Goal: Information Seeking & Learning: Learn about a topic

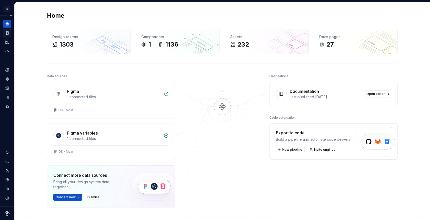
click at [8, 33] on icon "Documentation" at bounding box center [7, 33] width 3 height 3
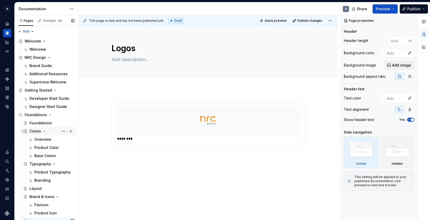
click at [37, 131] on div "Colors" at bounding box center [35, 131] width 12 height 5
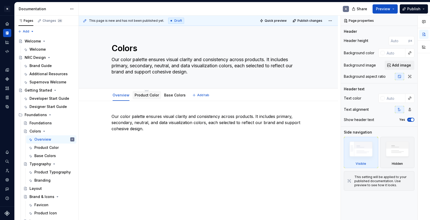
click at [150, 95] on link "Product Color" at bounding box center [146, 95] width 24 height 4
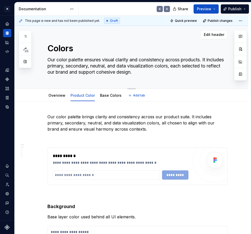
click at [80, 65] on textarea "Our color palette ensures visual clarity and consistency across products. It in…" at bounding box center [136, 66] width 180 height 20
click at [59, 61] on textarea "Our color palette ensures visual clarity and consistency across products. It in…" at bounding box center [136, 66] width 180 height 20
type textarea "*"
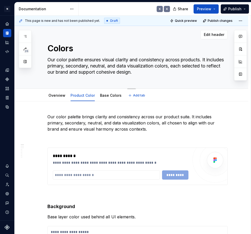
type textarea "Our olor palette ensures visual clarity and consistency across products. It inc…"
type textarea "*"
type textarea "Ourolor palette ensures visual clarity and consistency across products. It incl…"
type textarea "*"
type textarea "Ouolor palette ensures visual clarity and consistency across products. It inclu…"
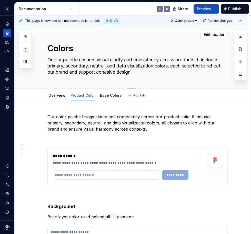
type textarea "*"
type textarea "Oolor palette ensures visual clarity and consistency across products. It includ…"
type textarea "*"
type textarea "olor palette ensures visual clarity and consistency across products. It include…"
type textarea "*"
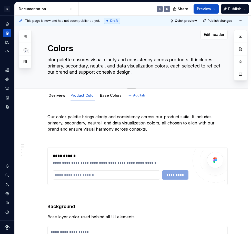
type textarea "Color palette ensures visual clarity and consistency across products. It includ…"
click at [58, 60] on textarea "Color palette ensures visual clarity and consistency across products. It includ…" at bounding box center [136, 66] width 180 height 20
type textarea "*"
type textarea "palette ensures visual clarity and consistency across products. It includes pri…"
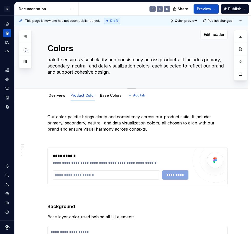
type textarea "*"
type textarea "Upalette ensures visual clarity and consistency across products. It includes pr…"
type textarea "*"
type textarea "Utpalette ensures visual clarity and consistency across products. It includes p…"
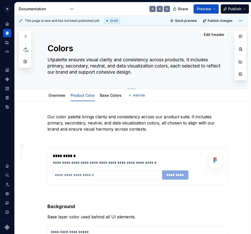
type textarea "*"
type textarea "Utipalette ensures visual clarity and consistency across products. It includes …"
type textarea "*"
type textarea "Utilpalette ensures visual clarity and consistency across products. It includes…"
type textarea "*"
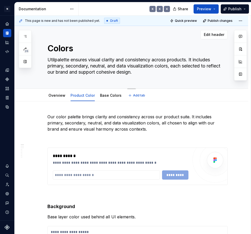
type textarea "Utilipalette ensures visual clarity and consistency across products. It include…"
type textarea "*"
type textarea "Utilizpalette ensures visual clarity and consistency across products. It includ…"
type textarea "*"
type textarea "Utilizepalette ensures visual clarity and consistency across products. It inclu…"
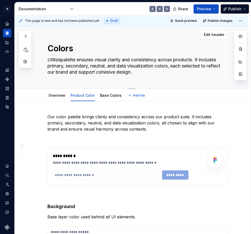
type textarea "*"
type textarea "Utilizpalette ensures visual clarity and consistency across products. It includ…"
type textarea "*"
type textarea "Utilizipalette ensures visual clarity and consistency across products. It inclu…"
type textarea "*"
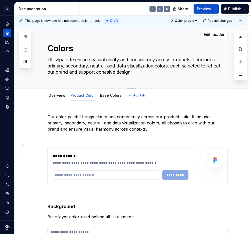
type textarea "Utilizinpalette ensures visual clarity and consistency across products. It incl…"
type textarea "*"
type textarea "Utilizingpalette ensures visual clarity and consistency across products. It inc…"
type textarea "*"
type textarea "Utilizing palette ensures visual clarity and consistency across products. It in…"
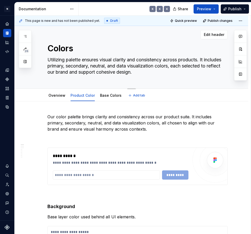
type textarea "*"
type textarea "Utilizingpalette ensures visual clarity and consistency across products. It inc…"
type textarea "*"
type textarea "Utilizinpalette ensures visual clarity and consistency across products. It incl…"
type textarea "*"
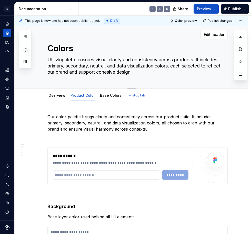
type textarea "Utilizipalette ensures visual clarity and consistency across products. It inclu…"
type textarea "*"
type textarea "Utilizpalette ensures visual clarity and consistency across products. It includ…"
type textarea "*"
type textarea "Utilizepalette ensures visual clarity and consistency across products. It inclu…"
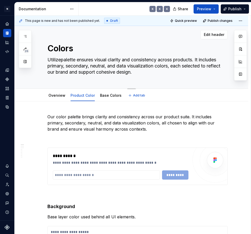
type textarea "*"
type textarea "Utilize palette ensures visual clarity and consistency across products. It incl…"
type textarea "*"
type textarea "Utilizepalette ensures visual clarity and consistency across products. It inclu…"
type textarea "*"
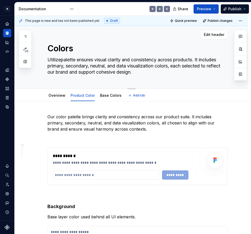
type textarea "Utilizpalette ensures visual clarity and consistency across products. It includ…"
type textarea "*"
type textarea "Utilipalette ensures visual clarity and consistency across products. It include…"
type textarea "*"
type textarea "Utilpalette ensures visual clarity and consistency across products. It includes…"
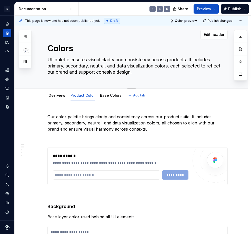
type textarea "*"
type textarea "Utipalette ensures visual clarity and consistency across products. It includes …"
type textarea "*"
type textarea "Utpalette ensures visual clarity and consistency across products. It includes p…"
type textarea "*"
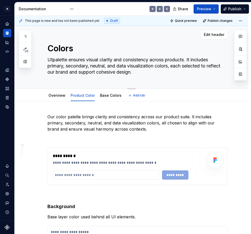
type textarea "Upalette ensures visual clarity and consistency across products. It includes pr…"
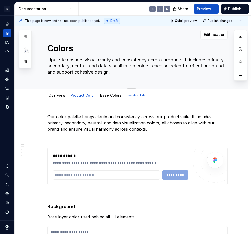
type textarea "*"
type textarea "palette ensures visual clarity and consistency across products. It includes pri…"
type textarea "*"
type textarea "Upalette ensures visual clarity and consistency across products. It includes pr…"
type textarea "*"
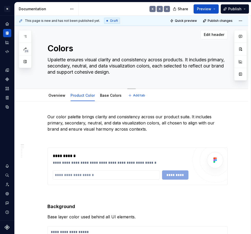
type textarea "Utpalette ensures visual clarity and consistency across products. It includes p…"
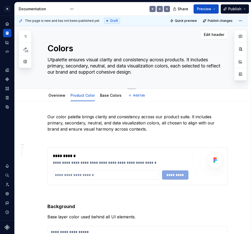
type textarea "*"
type textarea "Utipalette ensures visual clarity and consistency across products. It includes …"
type textarea "*"
type textarea "Utilpalette ensures visual clarity and consistency across products. It includes…"
type textarea "*"
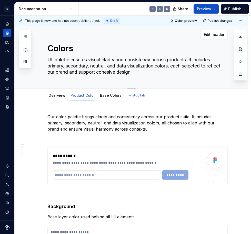
type textarea "Utilipalette ensures visual clarity and consistency across products. It include…"
type textarea "*"
type textarea "Utilizpalette ensures visual clarity and consistency across products. It includ…"
type textarea "*"
type textarea "Utilizepalette ensures visual clarity and consistency across products. It inclu…"
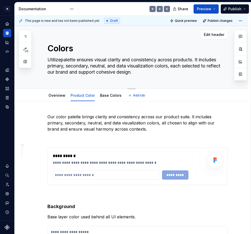
type textarea "*"
type textarea "Utilize palette ensures visual clarity and consistency across products. It incl…"
type textarea "*"
type textarea "Utilize palette ensures visual clarity and consistency across products. It incl…"
type textarea "*"
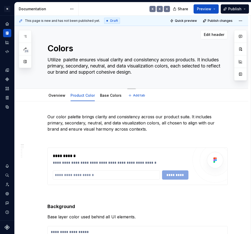
type textarea "Utilize opalette ensures visual clarity and consistency across products. It inc…"
type textarea "*"
type textarea "Utilize oupalette ensures visual clarity and consistency across products. It in…"
type textarea "*"
type textarea "Utilize ourpalette ensures visual clarity and consistency across products. It i…"
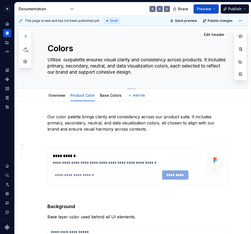
type textarea "*"
type textarea "Utilize our palette ensures visual clarity and consistency across products. It …"
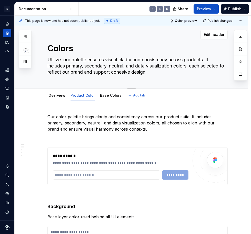
type textarea "*"
type textarea "Utilize ourpalette ensures visual clarity and consistency across products. It i…"
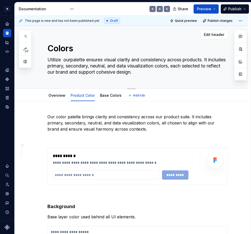
type textarea "*"
type textarea "Utilize oupalette ensures visual clarity and consistency across products. It in…"
type textarea "*"
type textarea "Utilize opalette ensures visual clarity and consistency across products. It inc…"
type textarea "*"
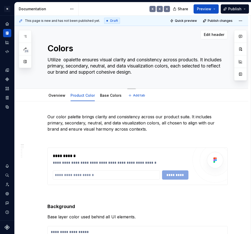
type textarea "Utilize palette ensures visual clarity and consistency across products. It incl…"
type textarea "*"
type textarea "Utilize palette ensures visual clarity and consistency across products. It incl…"
type textarea "*"
type textarea "Utilizepalette ensures visual clarity and consistency across products. It inclu…"
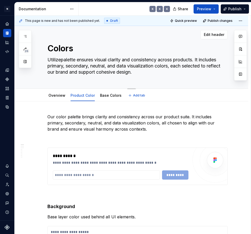
type textarea "*"
type textarea "Utilize palette ensures visual clarity and consistency across products. It incl…"
type textarea "*"
type textarea "Utilize opalette ensures visual clarity and consistency across products. It inc…"
type textarea "*"
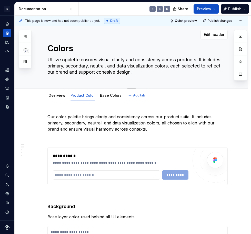
type textarea "Utilize oupalette ensures visual clarity and consistency across products. It in…"
type textarea "*"
type textarea "Utilize ourpalette ensures visual clarity and consistency across products. It i…"
type textarea "*"
type textarea "Utilize our palette ensures visual clarity and consistency across products. It …"
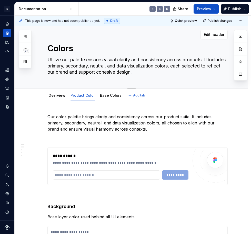
drag, startPoint x: 87, startPoint y: 59, endPoint x: 155, endPoint y: 70, distance: 69.2
click at [155, 70] on textarea "Utilize our palette ensures visual clarity and consistency across products. It …" at bounding box center [136, 66] width 180 height 20
paste textarea "Direct people’s attention, highlight important information, and spark emotions."
type textarea "*"
type textarea "Utilize our palette Direct people’s attention, highlight important information,…"
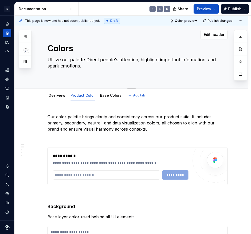
click at [89, 59] on textarea "Utilize our palette Direct people’s attention, highlight important information,…" at bounding box center [136, 66] width 180 height 20
type textarea "*"
type textarea "Utilize our palette irect people’s attention, highlight important information, …"
type textarea "*"
type textarea "Utilize our palette tirect people’s attention, highlight important information,…"
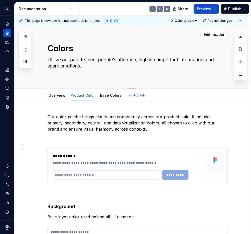
type textarea "*"
type textarea "Utilize our palette toirect people’s attention, highlight important information…"
type textarea "*"
type textarea "Utilize our palette to irect people’s attention, highlight important informatio…"
type textarea "*"
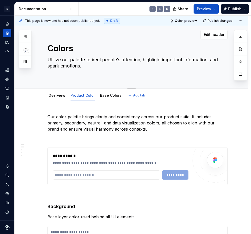
type textarea "Utilize our palette to direct people’s attention, highlight important informati…"
type textarea "*"
type textarea "Utilize our palette to diirect people’s attention, highlight important informat…"
type textarea "*"
type textarea "Utilize our palette to direct people’s attention, highlight important informati…"
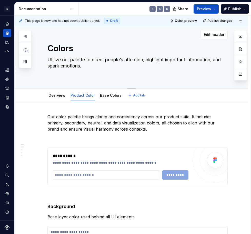
drag, startPoint x: 81, startPoint y: 67, endPoint x: 47, endPoint y: 66, distance: 33.6
click at [47, 66] on textarea "Utilize our palette to direct people’s attention, highlight important informati…" at bounding box center [136, 66] width 180 height 20
type textarea "*"
type textarea "Utilize our palette to direct people’s attention, highlight important informati…"
type textarea "*"
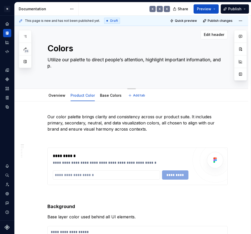
type textarea "Utilize our palette to direct people’s attention, highlight important informati…"
type textarea "*"
type textarea "Utilize our palette to direct people’s attention, highlight important informati…"
type textarea "*"
type textarea "Utilize our palette to direct people’s attention, highlight important informati…"
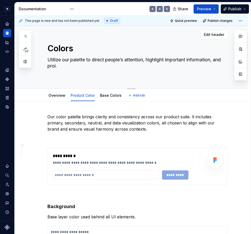
type textarea "*"
type textarea "Utilize our palette to direct people’s attention, highlight important informati…"
type textarea "*"
type textarea "Utilize our palette to direct people’s attention, highlight important informati…"
type textarea "*"
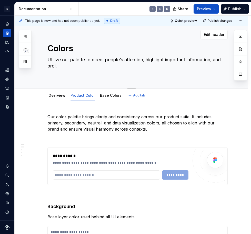
type textarea "Utilize our palette to direct people’s attention, highlight important informati…"
type textarea "*"
type textarea "Utilize our palette to direct people’s attention, highlight important informati…"
type textarea "*"
type textarea "Utilize our palette to direct people’s attention, highlight important informati…"
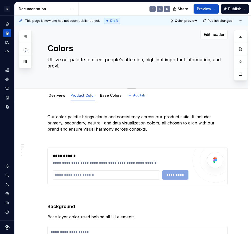
type textarea "*"
type textarea "Utilize our palette to direct people’s attention, highlight important informati…"
type textarea "*"
type textarea "Utilize our palette to direct people’s attention, highlight important informati…"
type textarea "*"
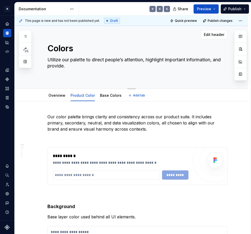
type textarea "Utilize our palette to direct people’s attention, highlight important informati…"
type textarea "*"
type textarea "Utilize our palette to direct people’s attention, highlight important informati…"
type textarea "*"
type textarea "Utilize our palette to direct people’s attention, highlight important informati…"
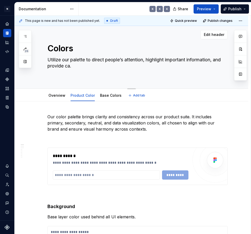
type textarea "*"
type textarea "Utilize our palette to direct people’s attention, highlight important informati…"
type textarea "*"
type textarea "Utilize our palette to direct people’s attention, highlight important informati…"
type textarea "*"
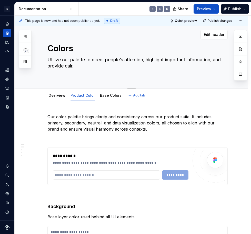
type textarea "Utilize our palette to direct people’s attention, highlight important informati…"
type textarea "*"
type textarea "Utilize our palette to direct people’s attention, highlight important informati…"
type textarea "*"
type textarea "Utilize our palette to direct people’s attention, highlight important informati…"
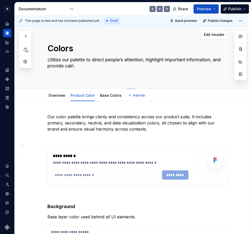
type textarea "*"
type textarea "Utilize our palette to direct people’s attention, highlight important informati…"
type textarea "*"
type textarea "Utilize our palette to direct people’s attention, highlight important informati…"
type textarea "*"
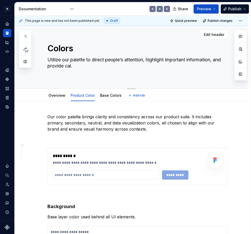
type textarea "Utilize our palette to direct people’s attention, highlight important informati…"
type textarea "*"
type textarea "Utilize our palette to direct people’s attention, highlight important informati…"
type textarea "*"
type textarea "Utilize our palette to direct people’s attention, highlight important informati…"
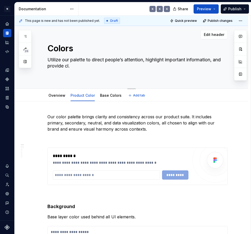
type textarea "*"
type textarea "Utilize our palette to direct people’s attention, highlight important informati…"
type textarea "*"
type textarea "Utilize our palette to direct people’s attention, highlight important informati…"
type textarea "*"
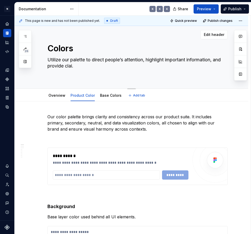
type textarea "Utilize our palette to direct people’s attention, highlight important informati…"
type textarea "*"
type textarea "Utilize our palette to direct people’s attention, highlight important informati…"
type textarea "*"
type textarea "Utilize our palette to direct people’s attention, highlight important informati…"
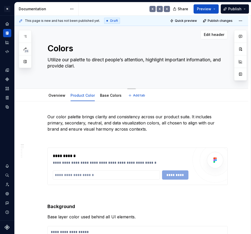
type textarea "*"
type textarea "Utilize our palette to direct people’s attention, highlight important informati…"
type textarea "*"
type textarea "Utilize our palette to direct people’s attention, highlight important informati…"
type textarea "*"
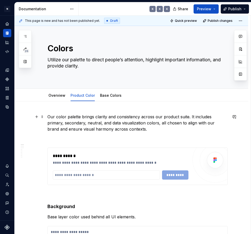
type textarea "Utilize our palette to direct people’s attention, highlight important informati…"
click at [189, 117] on p "Our color palette brings clarity and consistency across our product suite. It i…" at bounding box center [137, 122] width 180 height 18
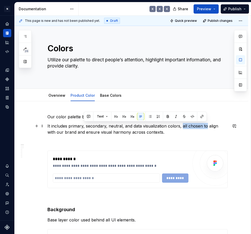
drag, startPoint x: 205, startPoint y: 126, endPoint x: 182, endPoint y: 126, distance: 23.3
click at [182, 126] on p "It includes primary, secondary, neutral, and data visualization colors, all cho…" at bounding box center [137, 129] width 180 height 12
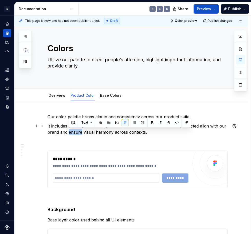
drag, startPoint x: 68, startPoint y: 132, endPoint x: 81, endPoint y: 133, distance: 13.2
click at [81, 133] on p "It includes primary, secondary, neutral, and data visualization colors, selecte…" at bounding box center [137, 129] width 180 height 12
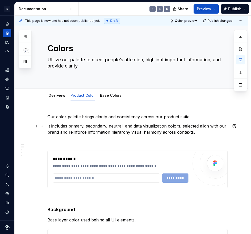
click at [141, 133] on p "It includes primary, secondary, neutral, and data visualization colors, selecte…" at bounding box center [137, 129] width 180 height 12
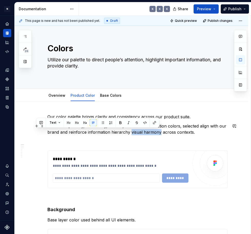
drag, startPoint x: 158, startPoint y: 132, endPoint x: 129, endPoint y: 133, distance: 29.0
click at [129, 133] on p "It includes primary, secondary, neutral, and data visualization colors, selecte…" at bounding box center [137, 129] width 180 height 12
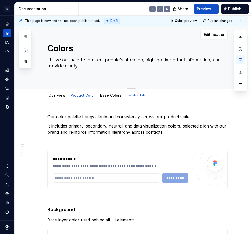
click at [76, 72] on textarea "Utilize our palette to direct people’s attention, highlight important informati…" at bounding box center [136, 66] width 180 height 20
type textarea "*"
type textarea "Utilize our palette to direct people’s attention, highlight important informati…"
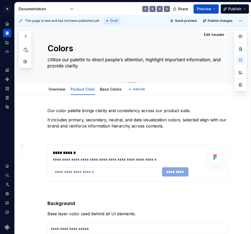
click at [70, 60] on textarea "Utilize our palette to direct people’s attention, highlight important informati…" at bounding box center [136, 63] width 180 height 14
type textarea "*"
type textarea "Utilize our cpalette to direct people’s attention, highlight important informat…"
type textarea "*"
click at [97, 60] on textarea "Utilize our color palette to direct people’s attention, highlight important inf…" at bounding box center [136, 63] width 180 height 14
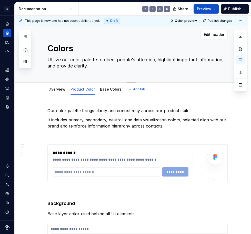
click at [97, 67] on textarea "Utilize our color palette to direct people’s attention, highlight important inf…" at bounding box center [136, 63] width 180 height 14
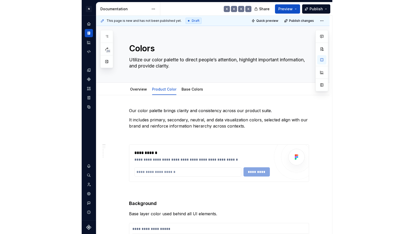
scroll to position [0, 0]
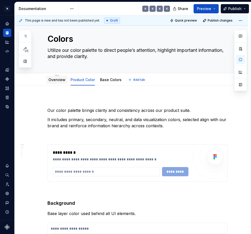
click at [58, 80] on link "Overview" at bounding box center [56, 79] width 17 height 4
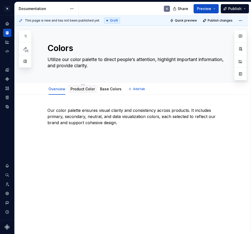
click at [84, 90] on link "Product Color" at bounding box center [82, 89] width 24 height 4
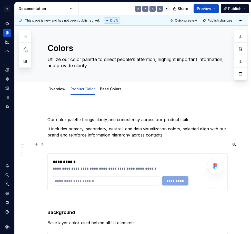
click at [84, 144] on p at bounding box center [137, 144] width 180 height 6
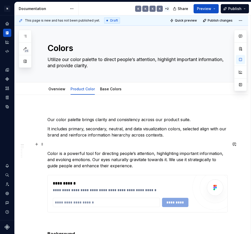
click at [66, 144] on p at bounding box center [137, 144] width 180 height 6
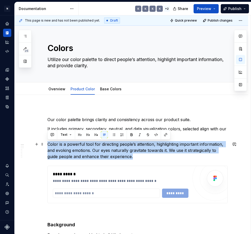
drag, startPoint x: 124, startPoint y: 157, endPoint x: 48, endPoint y: 142, distance: 77.3
click at [48, 142] on p "Color is a powerful tool for directing people’s attention, highlighting importa…" at bounding box center [137, 150] width 180 height 18
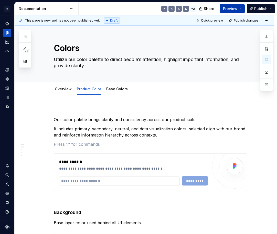
click at [242, 8] on button "Preview" at bounding box center [232, 8] width 25 height 9
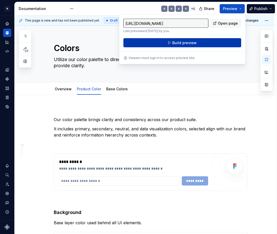
click at [214, 41] on button "Build preview" at bounding box center [182, 42] width 118 height 9
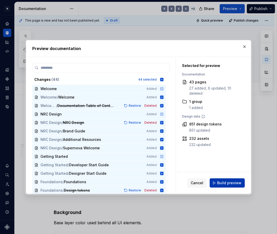
click at [224, 183] on span "Build preview" at bounding box center [229, 182] width 24 height 5
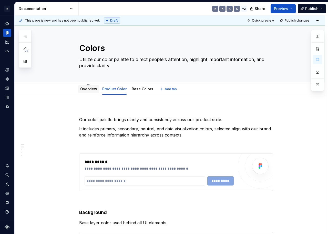
click at [91, 90] on link "Overview" at bounding box center [88, 89] width 17 height 4
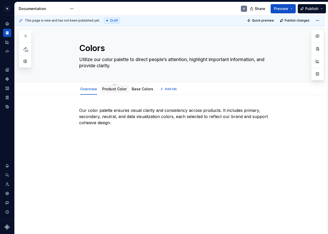
click at [110, 89] on link "Product Color" at bounding box center [114, 89] width 24 height 4
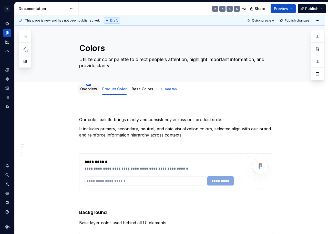
click at [90, 84] on html "N Product Design K Design system data Documentation K K K K + 2 Share Preview P…" at bounding box center [164, 117] width 328 height 234
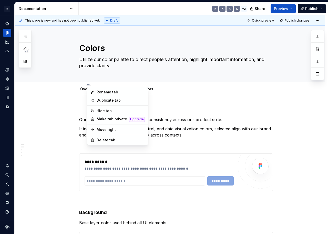
click at [80, 97] on html "N Product Design K Design system data Documentation K K K K + 2 Share Preview P…" at bounding box center [164, 117] width 328 height 234
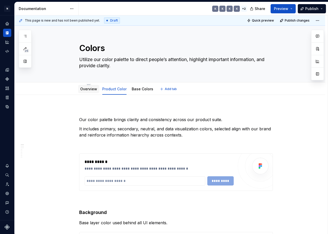
click at [91, 88] on link "Overview" at bounding box center [88, 89] width 17 height 4
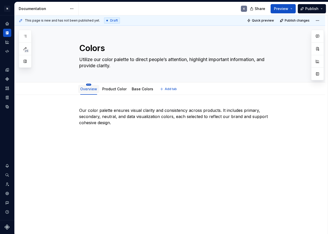
click at [90, 84] on div "Overview" at bounding box center [88, 88] width 21 height 11
click at [90, 85] on html "N Product Design K Design system data Documentation K Share Preview Publish 26 …" at bounding box center [164, 117] width 328 height 234
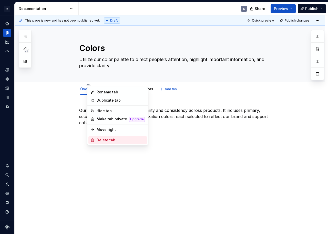
click at [104, 140] on div "Delete tab" at bounding box center [121, 139] width 48 height 5
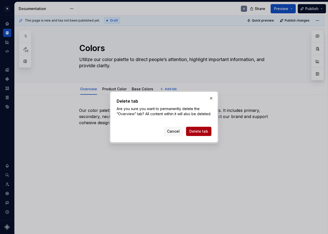
click at [193, 133] on span "Delete tab" at bounding box center [198, 131] width 19 height 5
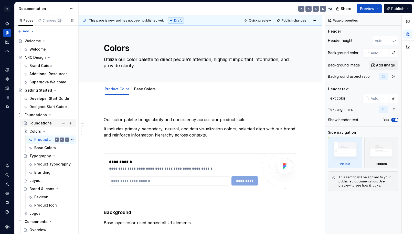
click at [42, 123] on div "Foundations" at bounding box center [40, 122] width 22 height 5
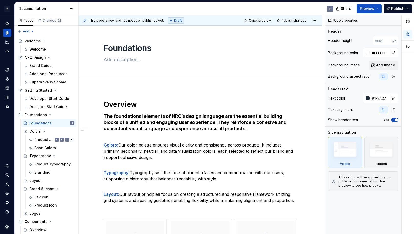
click at [113, 94] on div "**********" at bounding box center [201, 228] width 244 height 282
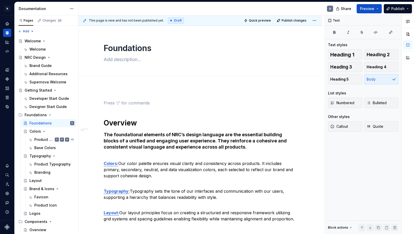
scroll to position [2, 0]
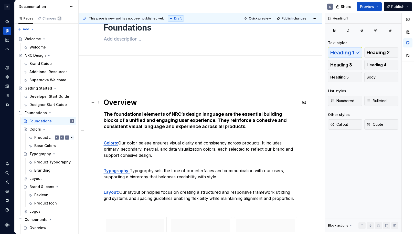
click at [106, 100] on h1 "Overview" at bounding box center [201, 102] width 194 height 9
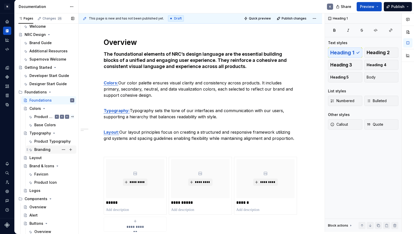
scroll to position [23, 0]
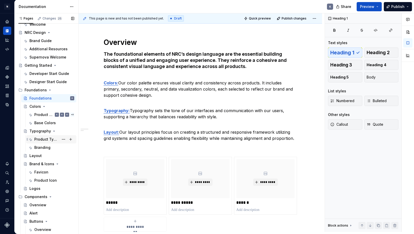
click at [41, 140] on div "Product Typography" at bounding box center [46, 139] width 25 height 5
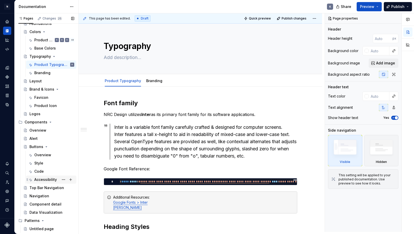
scroll to position [97, 0]
click at [37, 146] on div "Buttons" at bounding box center [36, 146] width 14 height 5
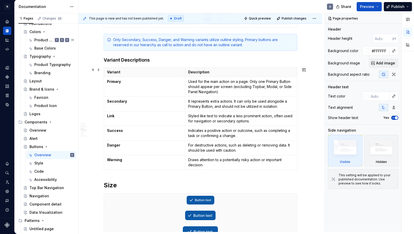
scroll to position [764, 0]
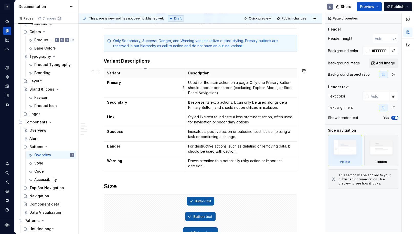
click at [183, 88] on html "N Product Design K Design system data Documentation K Share Preview Publish Pag…" at bounding box center [207, 117] width 414 height 234
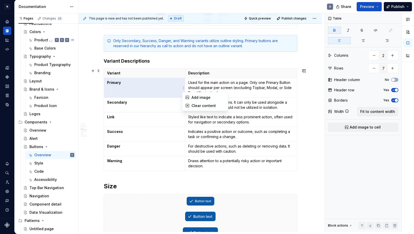
click at [176, 83] on html "N Product Design K Design system data Documentation K Share Preview Publish Pag…" at bounding box center [207, 117] width 414 height 234
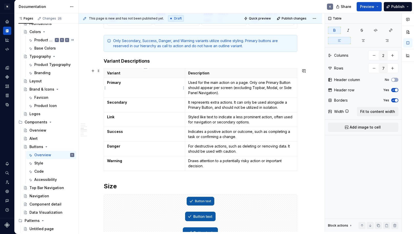
click at [152, 84] on p "Primary" at bounding box center [144, 82] width 75 height 5
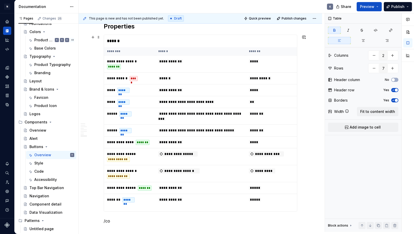
scroll to position [1188, 0]
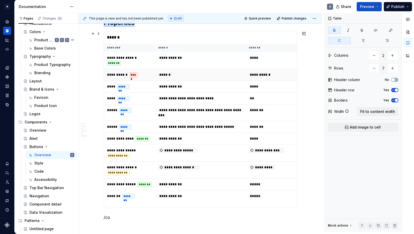
click at [134, 74] on div "****" at bounding box center [134, 74] width 8 height 5
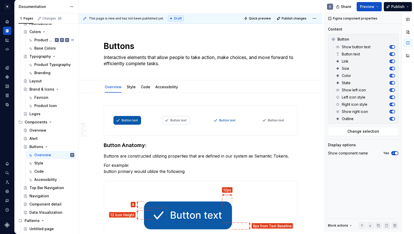
scroll to position [0, 0]
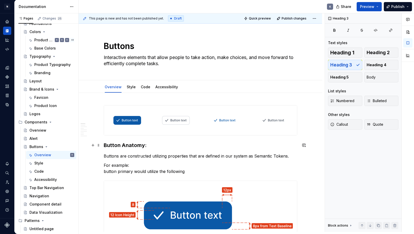
click at [106, 145] on h3 "Button Anatomy:" at bounding box center [201, 144] width 194 height 7
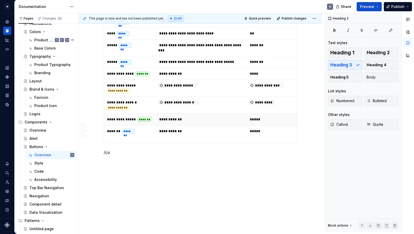
scroll to position [1253, 0]
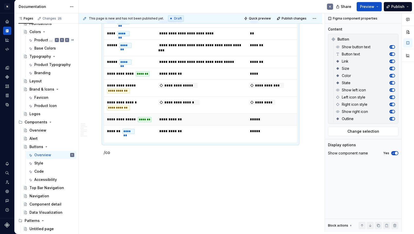
click at [149, 122] on div "*******" at bounding box center [145, 119] width 14 height 5
click at [198, 155] on p "/co" at bounding box center [201, 152] width 194 height 6
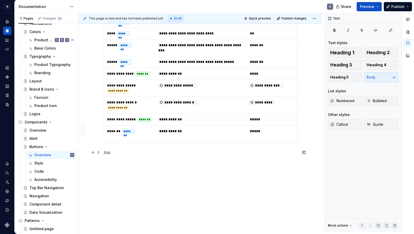
click at [198, 155] on p "/co" at bounding box center [201, 152] width 194 height 6
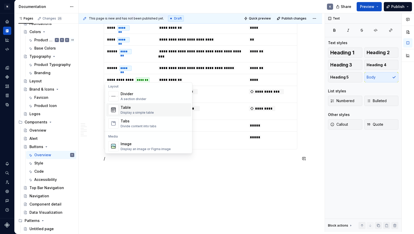
scroll to position [169, 0]
click at [161, 119] on div "Tabs Divide content into tabs" at bounding box center [155, 123] width 69 height 10
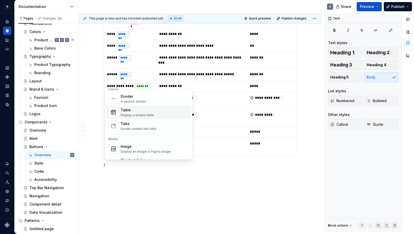
scroll to position [171, 0]
click at [149, 116] on div "Display a simple table" at bounding box center [137, 116] width 33 height 4
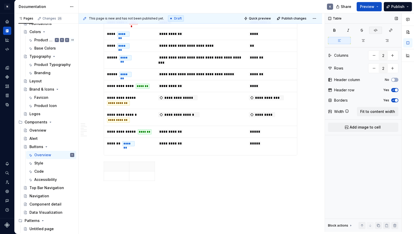
click at [375, 32] on icon "button" at bounding box center [376, 30] width 4 height 4
click at [118, 175] on p at bounding box center [116, 175] width 19 height 5
click at [374, 32] on icon "button" at bounding box center [376, 30] width 4 height 4
click at [119, 174] on p at bounding box center [116, 175] width 19 height 5
click at [113, 174] on code "fasfd" at bounding box center [112, 175] width 11 height 5
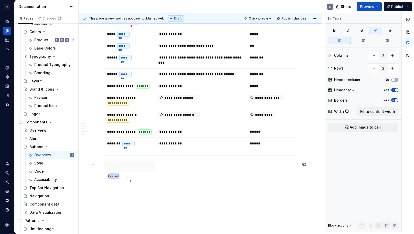
click at [113, 174] on code "fasted" at bounding box center [113, 175] width 12 height 5
click at [148, 168] on button "button" at bounding box center [147, 167] width 7 height 7
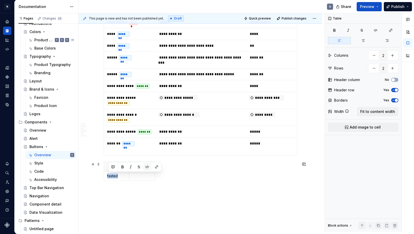
click at [148, 168] on button "button" at bounding box center [147, 166] width 7 height 7
click at [115, 176] on code "fasted" at bounding box center [113, 175] width 12 height 5
click at [128, 175] on icon "button" at bounding box center [128, 175] width 1 height 3
click at [132, 175] on html "N Product Design K Design system data Documentation K Share Preview Publish Pag…" at bounding box center [207, 117] width 414 height 234
click at [131, 163] on html "N Product Design K Design system data Documentation K Share Preview Publish Pag…" at bounding box center [207, 117] width 414 height 234
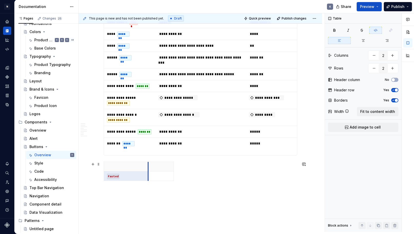
drag, startPoint x: 130, startPoint y: 167, endPoint x: 155, endPoint y: 166, distance: 24.8
click at [115, 175] on code "fasted" at bounding box center [113, 175] width 12 height 5
click at [105, 176] on html "N Product Design K Design system data Documentation K Share Preview Publish Pag…" at bounding box center [207, 117] width 414 height 234
click at [115, 175] on html "N Product Design K Design system data Documentation K Share Preview Publish Pag…" at bounding box center [207, 117] width 414 height 234
click at [118, 175] on code "fasted" at bounding box center [113, 175] width 12 height 5
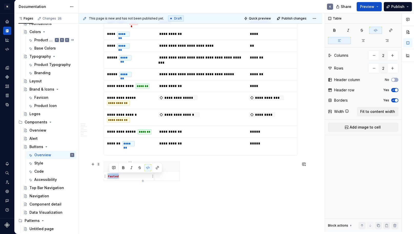
click at [118, 175] on code "fasted" at bounding box center [113, 175] width 12 height 5
click at [153, 167] on html "N Product Design K Design system data Documentation K Share Preview Publish Pag…" at bounding box center [207, 117] width 414 height 234
click at [129, 175] on html "N Product Design K Design system data Documentation K Share Preview Publish Pag…" at bounding box center [207, 117] width 414 height 234
click at [116, 176] on code "fasted" at bounding box center [113, 175] width 12 height 5
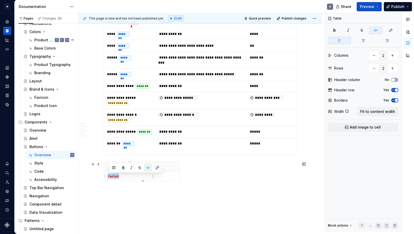
click at [157, 166] on button "button" at bounding box center [157, 167] width 7 height 7
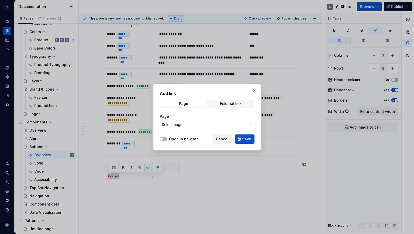
click at [221, 138] on span "Cancel" at bounding box center [222, 138] width 13 height 5
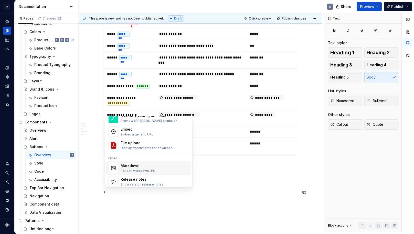
scroll to position [296, 0]
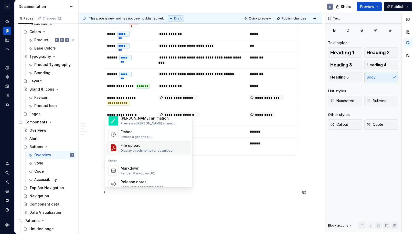
click at [155, 147] on div "File upload" at bounding box center [147, 145] width 52 height 5
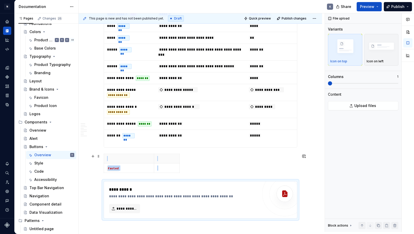
scroll to position [1249, 0]
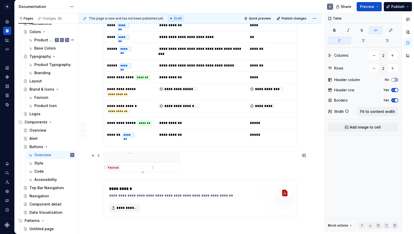
click at [117, 167] on code "fasted" at bounding box center [113, 167] width 12 height 5
click at [134, 167] on p "fasted" at bounding box center [129, 166] width 44 height 5
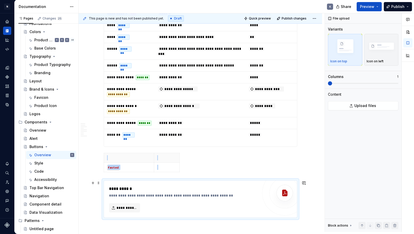
click at [238, 184] on div "**********" at bounding box center [200, 198] width 193 height 37
click at [100, 183] on span at bounding box center [99, 182] width 4 height 7
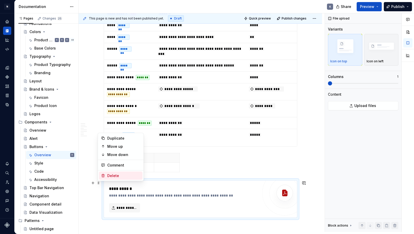
click at [123, 177] on div "Delete" at bounding box center [123, 175] width 33 height 5
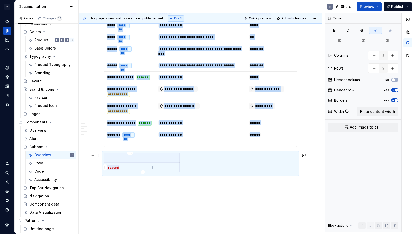
click at [116, 168] on code "fasted" at bounding box center [113, 167] width 12 height 5
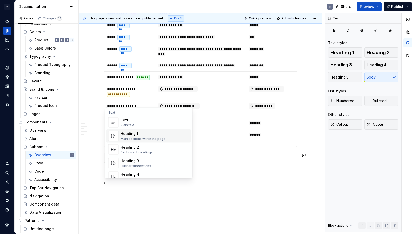
scroll to position [0, 0]
click at [11, 13] on button "Expand sidebar" at bounding box center [10, 13] width 7 height 7
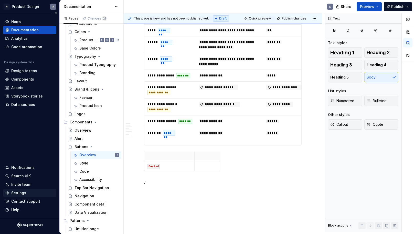
click at [23, 193] on div "Settings" at bounding box center [18, 192] width 15 height 5
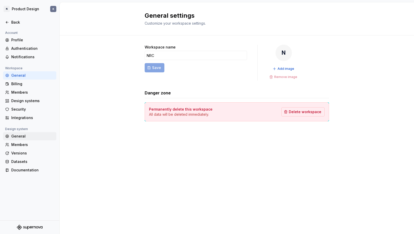
click at [17, 135] on div "General" at bounding box center [32, 135] width 43 height 5
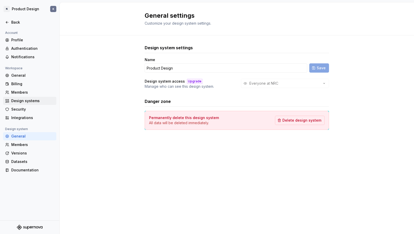
click at [30, 101] on div "Design systems" at bounding box center [32, 100] width 43 height 5
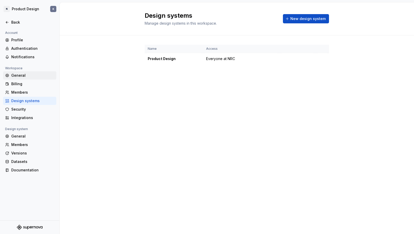
click at [29, 74] on div "General" at bounding box center [32, 75] width 43 height 5
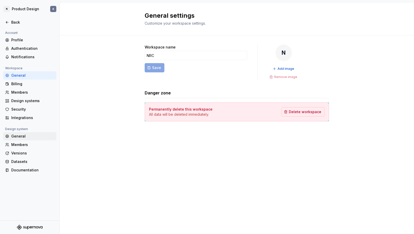
click at [29, 137] on div "General" at bounding box center [32, 135] width 43 height 5
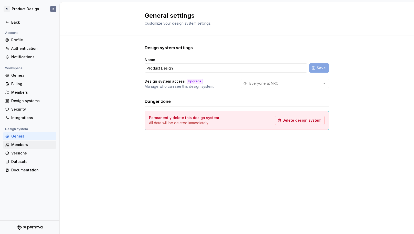
click at [29, 147] on div "Members" at bounding box center [32, 144] width 43 height 5
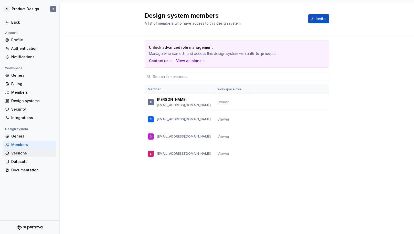
click at [26, 153] on div "Versions" at bounding box center [32, 152] width 43 height 5
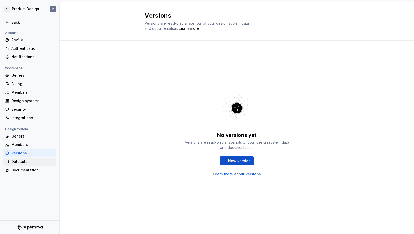
click at [27, 161] on div "Datasets" at bounding box center [32, 161] width 43 height 5
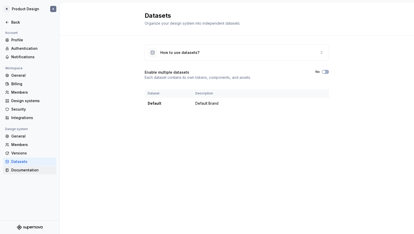
click at [33, 170] on div "Documentation" at bounding box center [32, 169] width 43 height 5
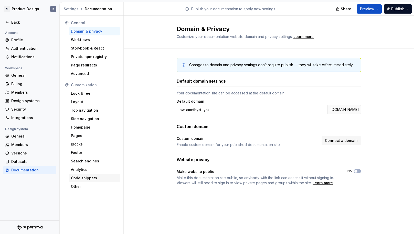
click at [92, 179] on div "Code snippets" at bounding box center [94, 177] width 47 height 5
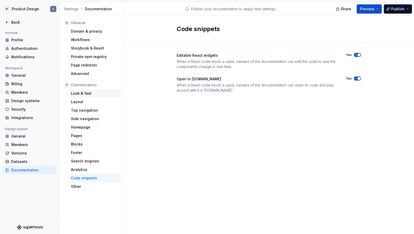
click at [89, 91] on div "Look & feel" at bounding box center [94, 93] width 47 height 5
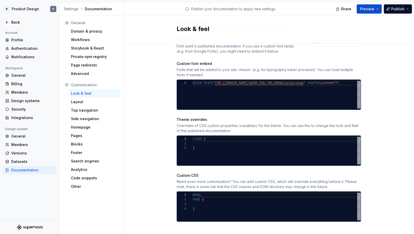
scroll to position [189, 0]
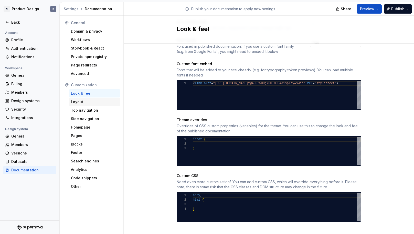
click at [94, 102] on div "Layout" at bounding box center [94, 101] width 47 height 5
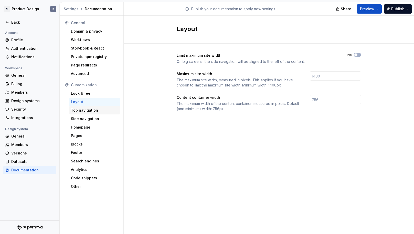
click at [85, 111] on div "Top navigation" at bounding box center [94, 110] width 47 height 5
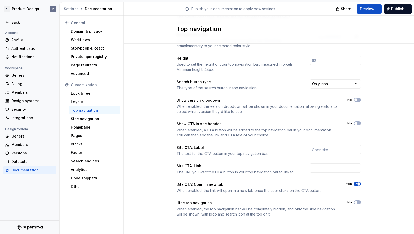
scroll to position [44, 0]
click at [81, 117] on div "Side navigation" at bounding box center [94, 118] width 47 height 5
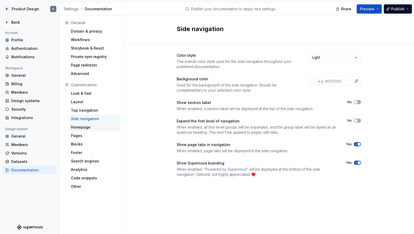
click at [81, 127] on div "Homepage" at bounding box center [94, 126] width 47 height 5
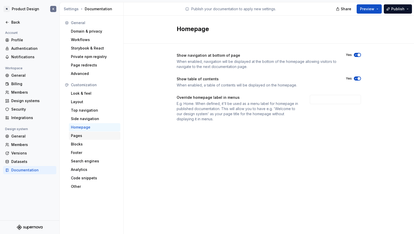
click at [81, 137] on div "Pages" at bounding box center [94, 135] width 47 height 5
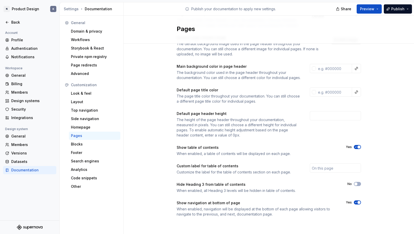
scroll to position [46, 0]
click at [94, 145] on div "Blocks" at bounding box center [94, 143] width 47 height 5
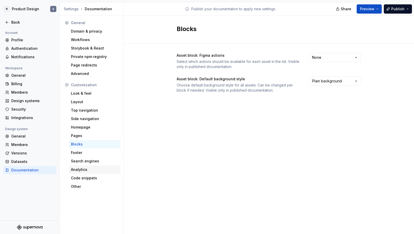
click at [87, 170] on div "Analytics" at bounding box center [94, 169] width 47 height 5
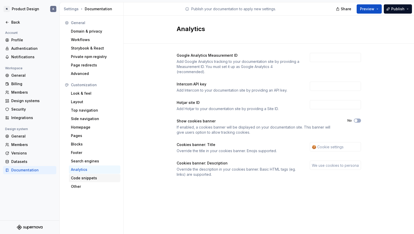
click at [88, 177] on div "Code snippets" at bounding box center [94, 177] width 47 height 5
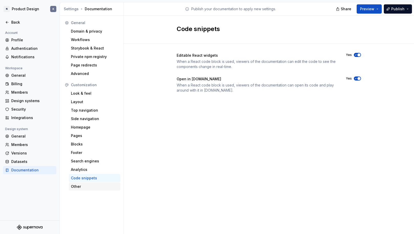
click at [87, 186] on div "Other" at bounding box center [94, 186] width 47 height 5
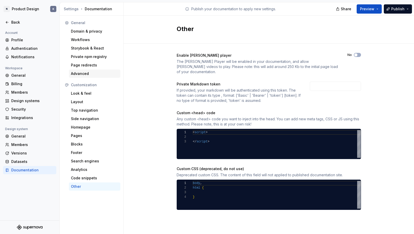
click at [87, 75] on div "Advanced" at bounding box center [94, 73] width 47 height 5
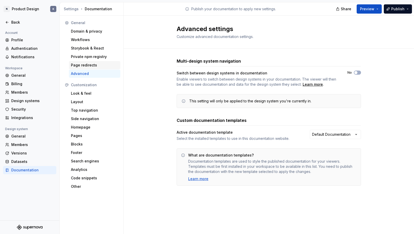
click at [89, 64] on div "Page redirects" at bounding box center [94, 65] width 47 height 5
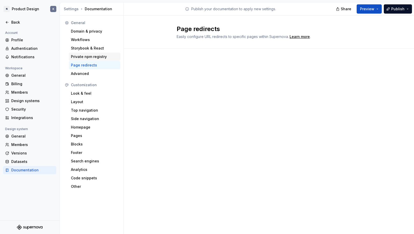
click at [88, 56] on div "Private npm registry" at bounding box center [94, 56] width 47 height 5
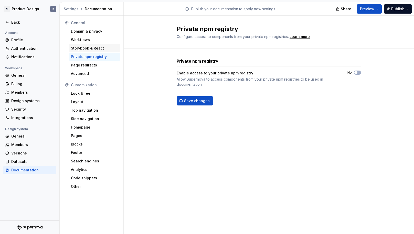
click at [95, 47] on div "Storybook & React" at bounding box center [94, 48] width 47 height 5
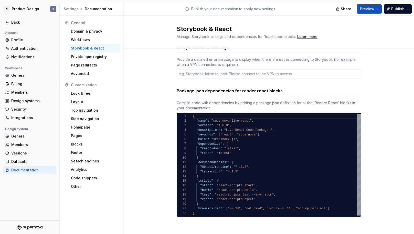
scroll to position [14, 0]
click at [95, 38] on div "Workflows" at bounding box center [94, 39] width 47 height 5
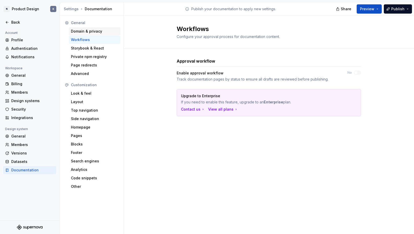
click at [82, 31] on div "Domain & privacy" at bounding box center [94, 31] width 47 height 5
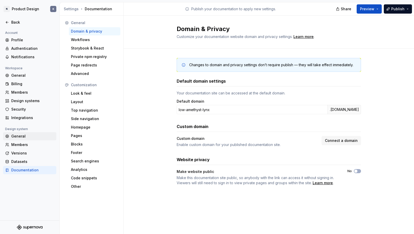
click at [20, 136] on div "General" at bounding box center [32, 135] width 43 height 5
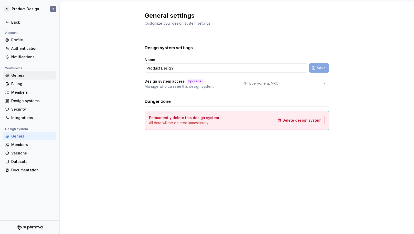
click at [21, 76] on div "General" at bounding box center [32, 75] width 43 height 5
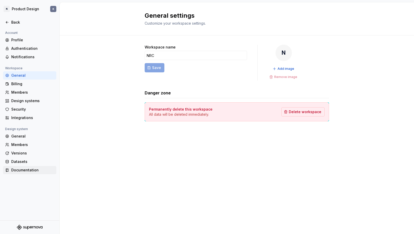
click at [27, 169] on div "Documentation" at bounding box center [32, 169] width 43 height 5
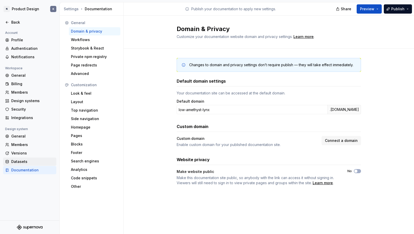
click at [27, 162] on div "Datasets" at bounding box center [32, 161] width 43 height 5
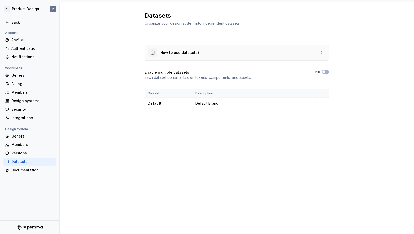
click at [309, 53] on div "How to use datasets?" at bounding box center [237, 52] width 184 height 15
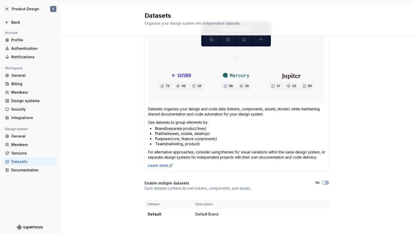
scroll to position [55, 0]
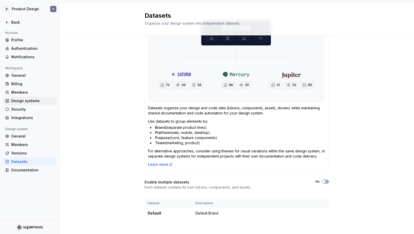
click at [23, 98] on div "Design systems" at bounding box center [29, 101] width 53 height 8
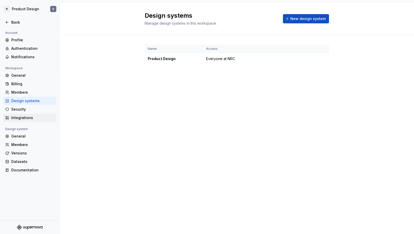
click at [24, 116] on div "Integrations" at bounding box center [32, 117] width 43 height 5
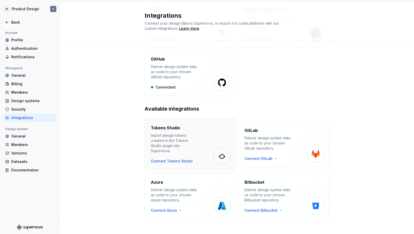
scroll to position [62, 0]
click at [27, 109] on div "Security" at bounding box center [32, 109] width 43 height 5
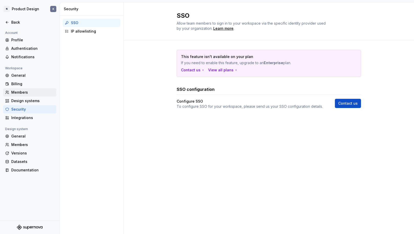
click at [27, 94] on div "Members" at bounding box center [32, 92] width 43 height 5
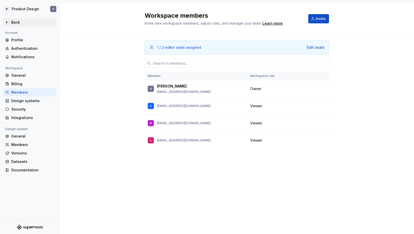
click at [16, 23] on div "Back" at bounding box center [32, 22] width 43 height 5
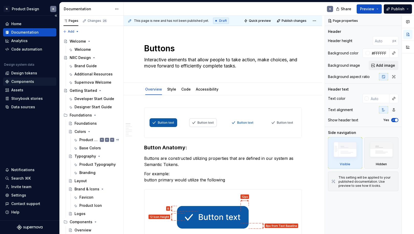
click at [29, 82] on div "Components" at bounding box center [22, 81] width 23 height 5
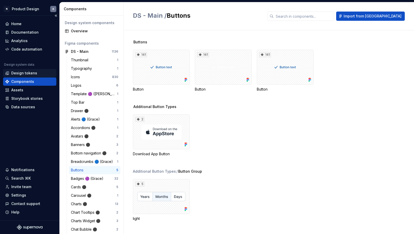
click at [29, 73] on div "Design tokens" at bounding box center [24, 72] width 26 height 5
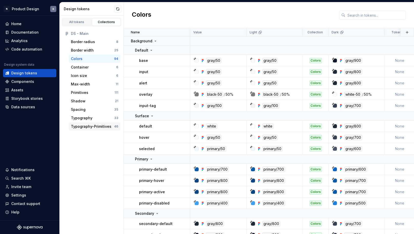
click at [102, 128] on div "Typography-Primitives" at bounding box center [91, 126] width 40 height 5
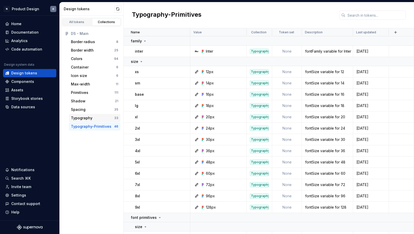
click at [102, 118] on div "Typography" at bounding box center [92, 117] width 43 height 5
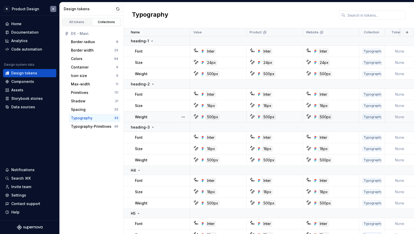
click at [253, 117] on icon at bounding box center [253, 116] width 3 height 3
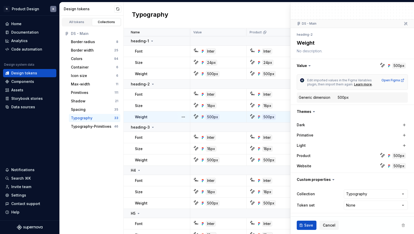
scroll to position [29, 0]
click at [365, 204] on html "N Product Design K Home Documentation Analytics Code automation Design system d…" at bounding box center [207, 117] width 414 height 234
click at [364, 205] on html "N Product Design K Home Documentation Analytics Code automation Design system d…" at bounding box center [207, 117] width 414 height 234
click at [92, 60] on div "Colors" at bounding box center [92, 58] width 43 height 5
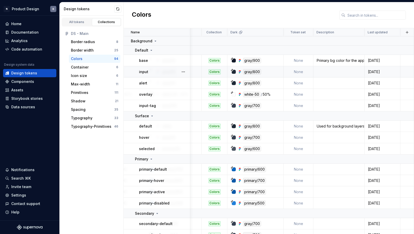
scroll to position [0, 101]
click at [301, 60] on td "None" at bounding box center [299, 60] width 30 height 11
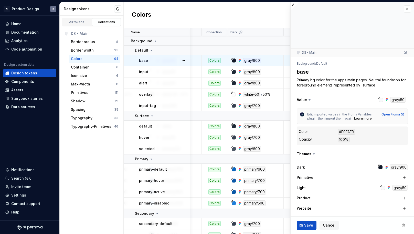
click at [299, 61] on div "Background / Default" at bounding box center [352, 63] width 111 height 7
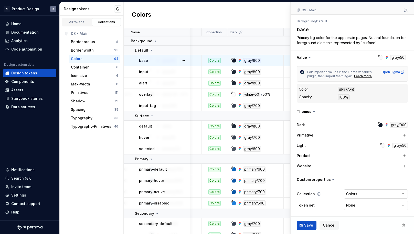
scroll to position [42, 0]
click at [403, 206] on html "N Product Design K Home Documentation Analytics Code automation Design system d…" at bounding box center [207, 117] width 414 height 234
click at [318, 202] on html "N Product Design K Home Documentation Analytics Code automation Design system d…" at bounding box center [207, 117] width 414 height 234
click at [318, 205] on icon at bounding box center [319, 205] width 4 height 4
click at [317, 205] on icon at bounding box center [319, 205] width 4 height 4
